Goal: Information Seeking & Learning: Learn about a topic

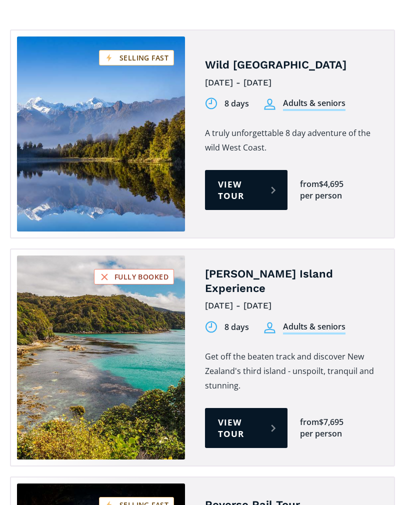
scroll to position [2128, 0]
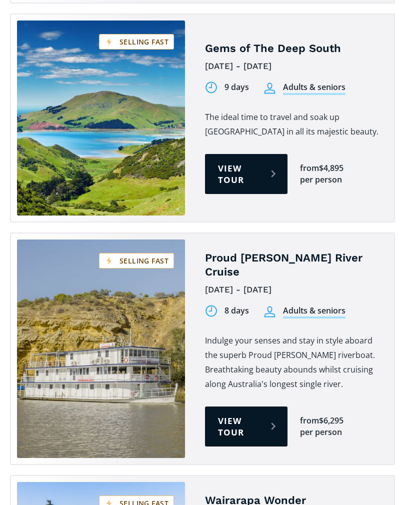
click at [271, 406] on link "View tour" at bounding box center [246, 426] width 82 height 40
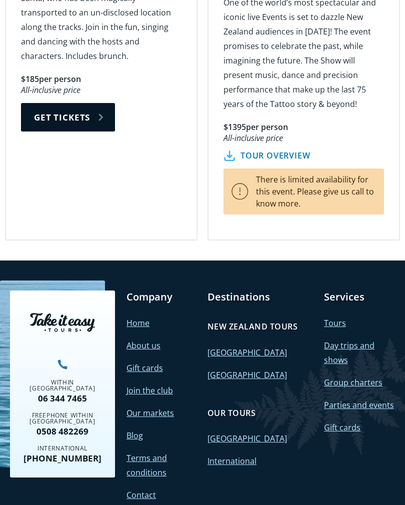
scroll to position [2169, 0]
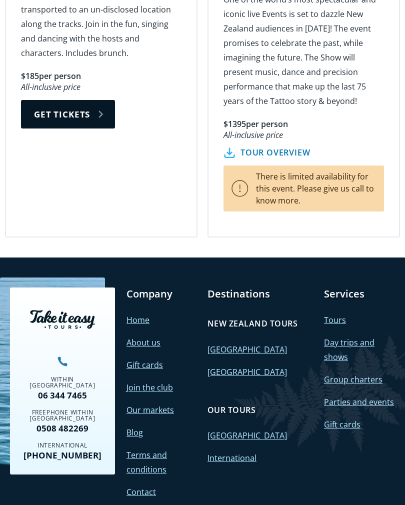
click at [234, 452] on link "International" at bounding box center [231, 457] width 49 height 11
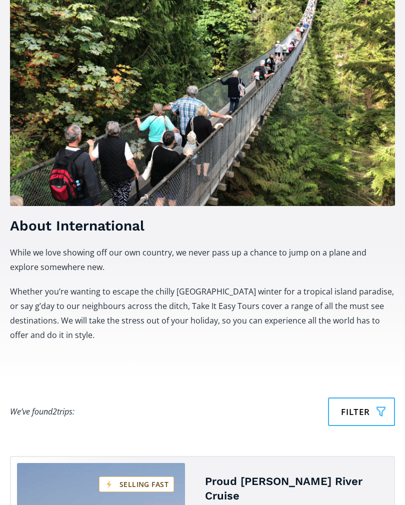
scroll to position [879, 0]
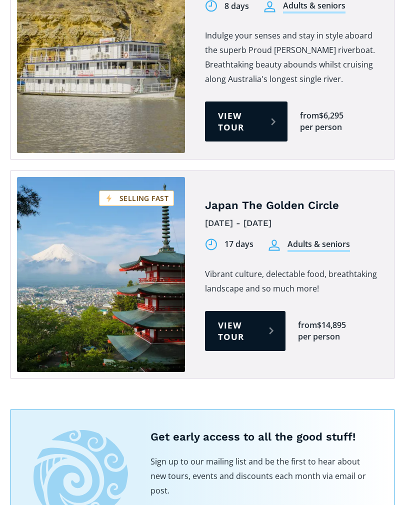
click at [258, 311] on link "View tour" at bounding box center [245, 331] width 80 height 40
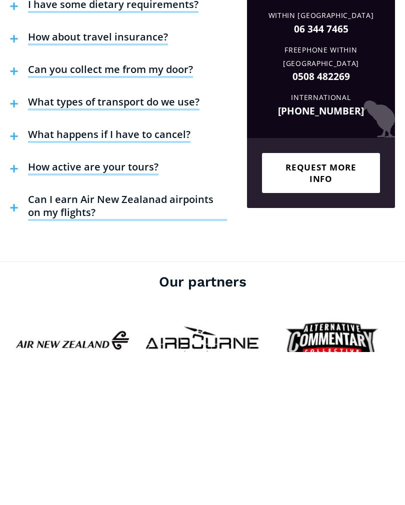
scroll to position [1784, 0]
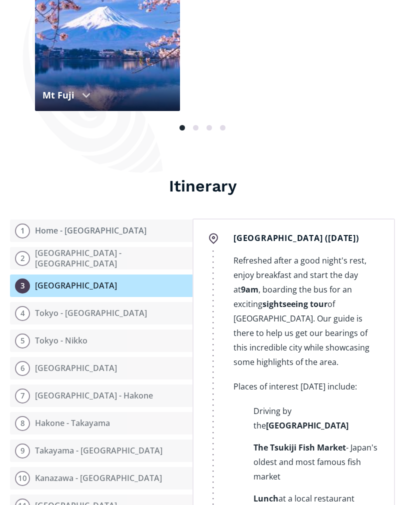
scroll to position [1078, 0]
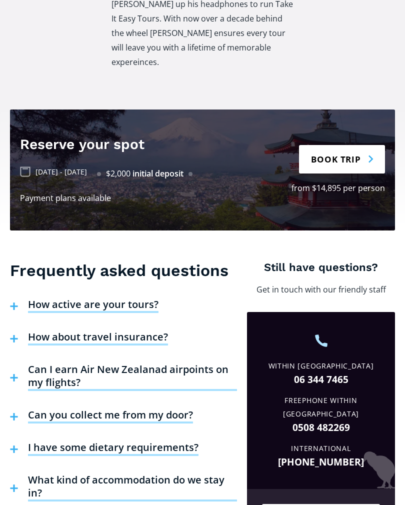
scroll to position [2263, 0]
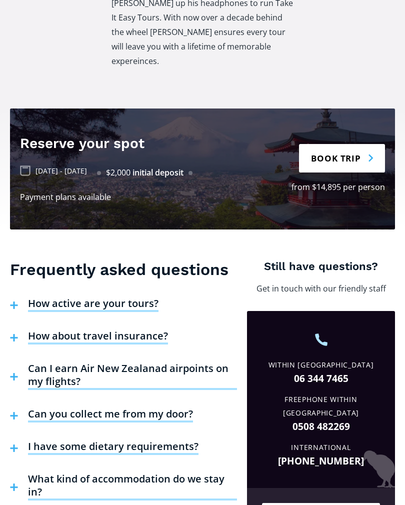
click at [183, 362] on h4 "Can I earn Air New Zealanad airpoints on my flights?" at bounding box center [132, 376] width 209 height 28
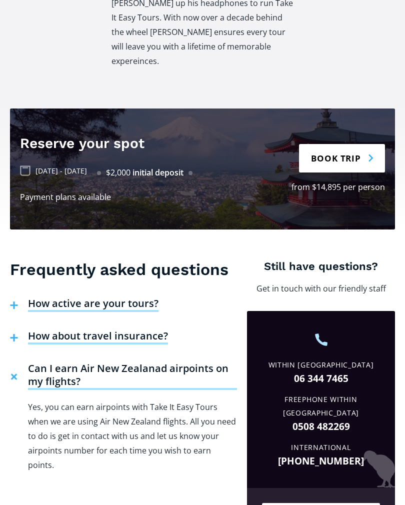
click at [112, 329] on h4 "How about travel insurance?" at bounding box center [98, 336] width 140 height 15
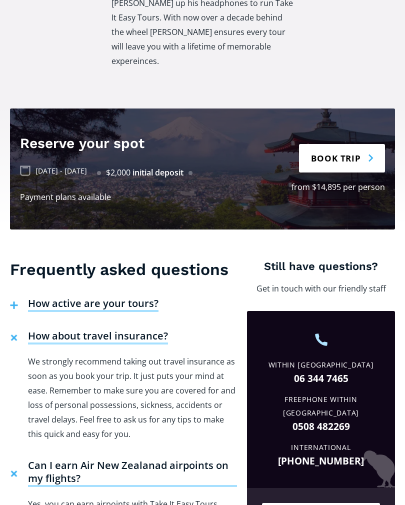
scroll to position [2513, 0]
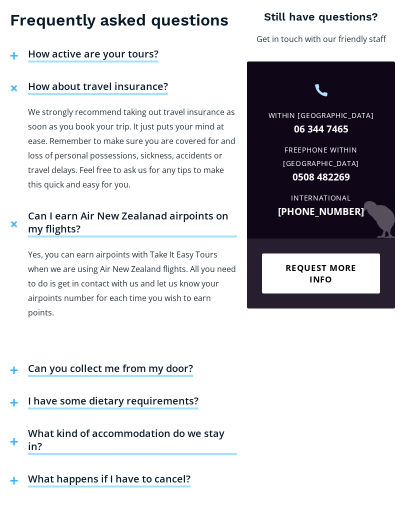
click at [189, 427] on h4 "What kind of accommodation do we stay in?" at bounding box center [132, 441] width 209 height 28
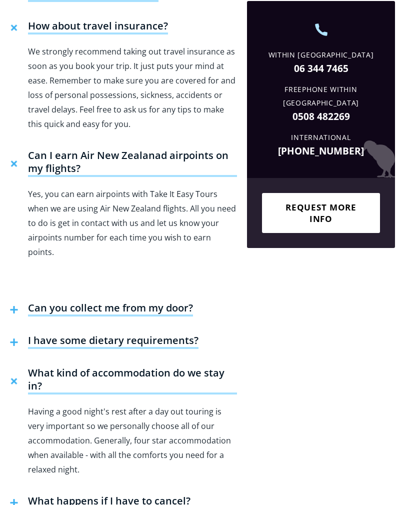
scroll to position [2573, 0]
click at [160, 494] on h4 "What happens if I have to cancel?" at bounding box center [109, 501] width 162 height 15
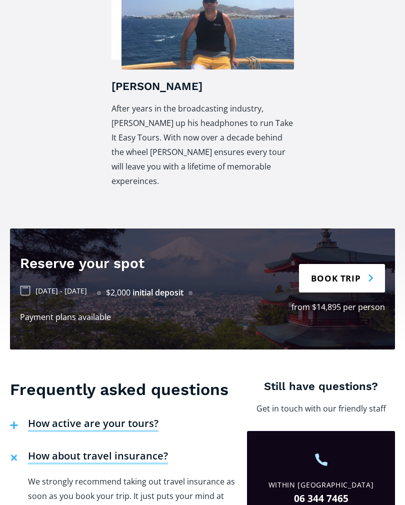
scroll to position [2142, 0]
